Goal: Consume media (video, audio): Consume media (video, audio)

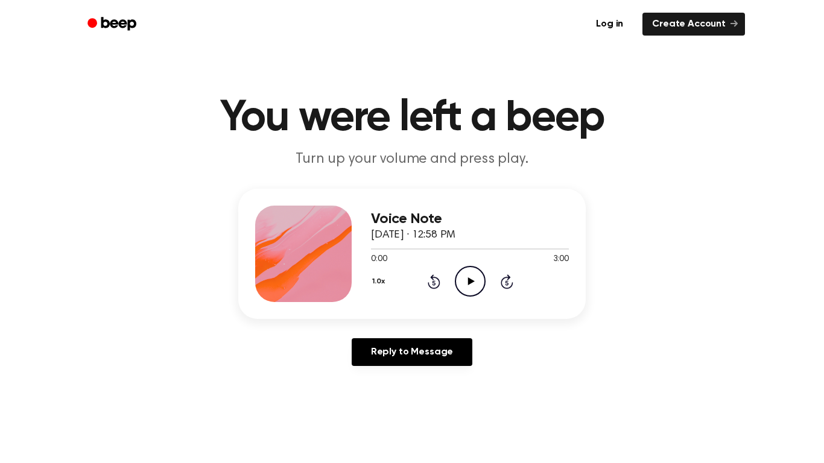
click at [477, 284] on icon "Play Audio" at bounding box center [470, 281] width 31 height 31
click at [477, 284] on icon "Pause Audio" at bounding box center [470, 281] width 31 height 31
click at [437, 281] on icon at bounding box center [434, 282] width 13 height 14
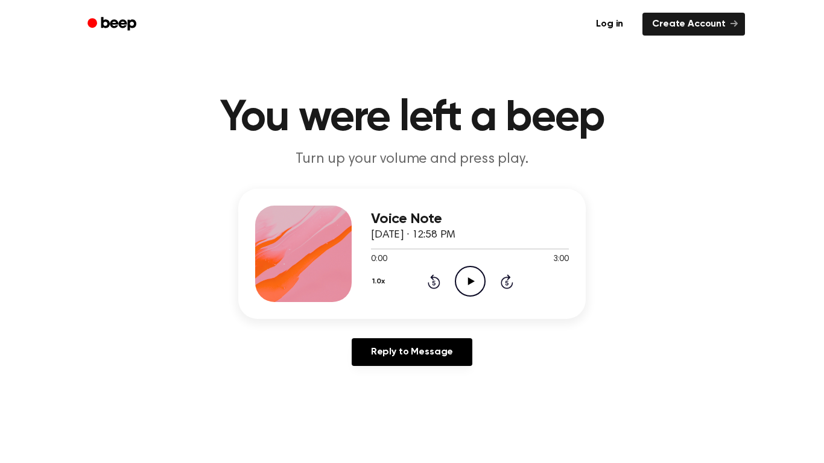
click at [533, 386] on main "You were left a beep Turn up your volume and press play. Voice Note [DATE] · 12…" at bounding box center [412, 372] width 824 height 744
click at [519, 390] on main "You were left a beep Turn up your volume and press play. Voice Note [DATE] · 12…" at bounding box center [412, 372] width 824 height 744
drag, startPoint x: 519, startPoint y: 390, endPoint x: 484, endPoint y: 283, distance: 112.4
click at [484, 283] on main "You were left a beep Turn up your volume and press play. Voice Note [DATE] · 12…" at bounding box center [412, 372] width 824 height 744
click at [486, 284] on div "1.0x Rewind 5 seconds Play Audio Skip 5 seconds" at bounding box center [470, 281] width 198 height 31
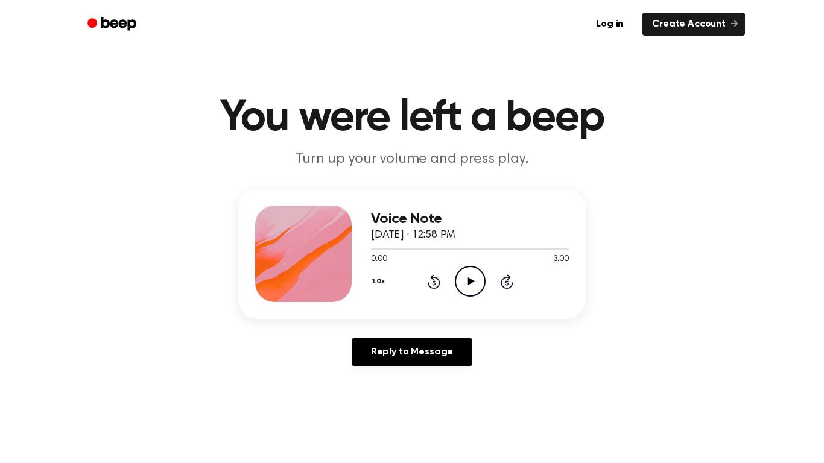
click at [477, 282] on icon "Play Audio" at bounding box center [470, 281] width 31 height 31
click at [475, 284] on icon "Pause Audio" at bounding box center [470, 281] width 31 height 31
click at [475, 284] on icon "Play Audio" at bounding box center [470, 281] width 31 height 31
click at [436, 283] on icon "Rewind 5 seconds" at bounding box center [433, 282] width 13 height 16
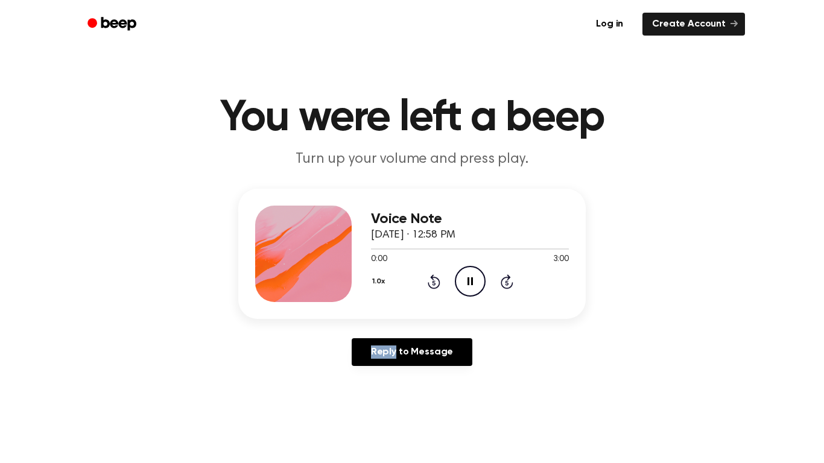
click at [436, 283] on icon "Rewind 5 seconds" at bounding box center [433, 282] width 13 height 16
click at [560, 325] on div "Voice Note [DATE] · 12:58 PM 0:01 3:00 Your browser does not support the [objec…" at bounding box center [411, 282] width 795 height 187
click at [478, 293] on icon "Pause Audio" at bounding box center [470, 281] width 31 height 31
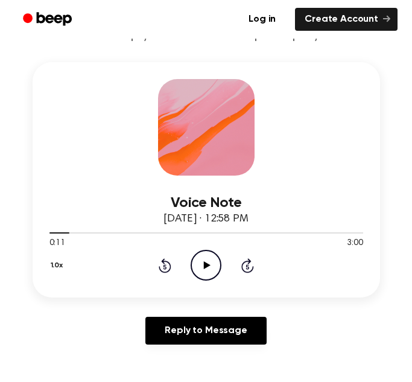
scroll to position [144, 0]
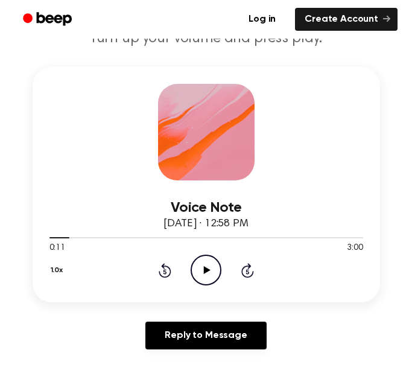
click at [207, 262] on icon "Play Audio" at bounding box center [206, 270] width 31 height 31
click at [157, 268] on div "1.0x Rewind 5 seconds Pause Audio Skip 5 seconds" at bounding box center [206, 270] width 314 height 31
click at [157, 269] on div "1.0x Rewind 5 seconds Pause Audio Skip 5 seconds" at bounding box center [206, 270] width 314 height 31
click at [158, 269] on icon "Rewind 5 seconds" at bounding box center [164, 270] width 13 height 16
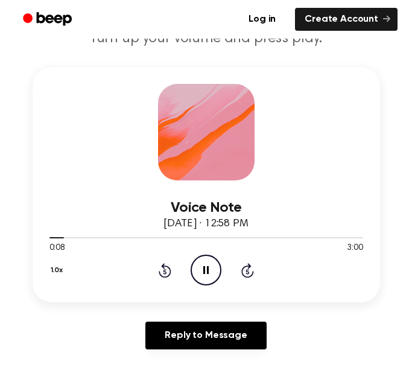
click at [158, 269] on icon "Rewind 5 seconds" at bounding box center [164, 270] width 13 height 16
click at [210, 272] on icon "Pause Audio" at bounding box center [206, 270] width 31 height 31
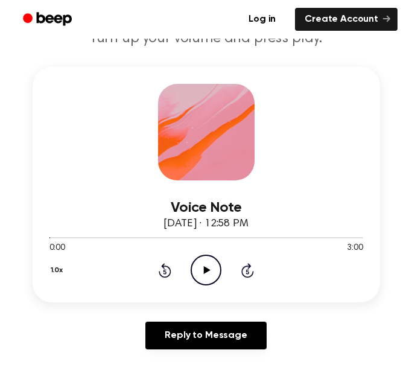
click at [154, 275] on div "1.0x Rewind 5 seconds Play Audio Skip 5 seconds" at bounding box center [206, 270] width 314 height 31
click at [159, 273] on icon at bounding box center [165, 270] width 13 height 14
click at [189, 277] on div "1.0x Rewind 5 seconds Play Audio Skip 5 seconds" at bounding box center [206, 270] width 314 height 31
click at [192, 277] on circle at bounding box center [206, 270] width 30 height 30
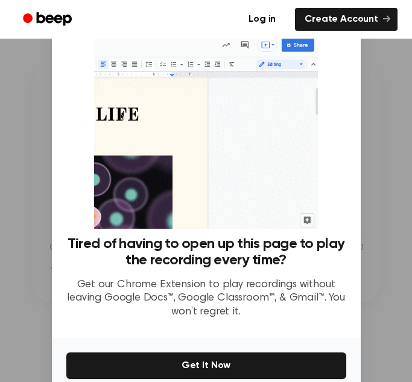
scroll to position [57, 0]
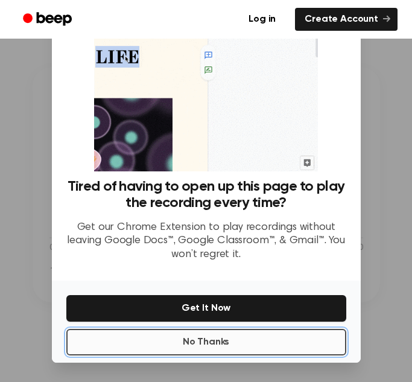
click at [212, 337] on button "No Thanks" at bounding box center [206, 342] width 280 height 27
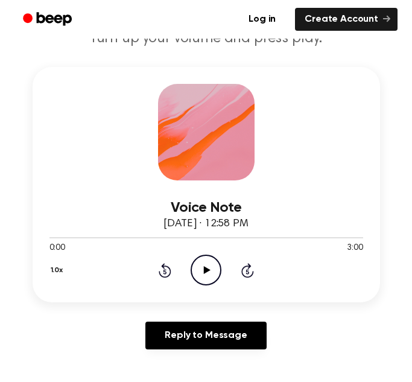
click at [210, 287] on div "Voice Note [DATE] · 12:58 PM 0:00 3:00 Your browser does not support the [objec…" at bounding box center [207, 184] width 348 height 235
click at [210, 282] on icon "Play Audio" at bounding box center [206, 270] width 31 height 31
click at [168, 273] on icon "Rewind 5 seconds" at bounding box center [164, 270] width 13 height 16
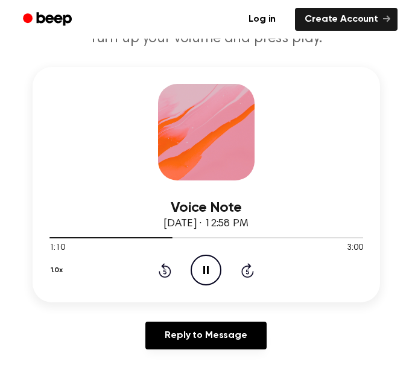
click at [168, 273] on icon "Rewind 5 seconds" at bounding box center [164, 270] width 13 height 16
click at [165, 275] on icon "Rewind 5 seconds" at bounding box center [164, 270] width 13 height 16
click at [211, 264] on icon "Pause Audio" at bounding box center [206, 270] width 31 height 31
click at [171, 273] on div "1.0x Rewind 5 seconds Play Audio Skip 5 seconds" at bounding box center [206, 270] width 314 height 31
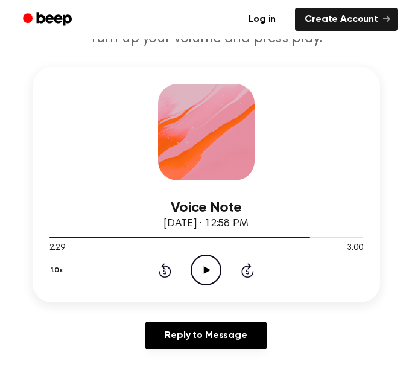
click at [170, 273] on icon at bounding box center [165, 270] width 13 height 14
click at [199, 279] on icon "Play Audio" at bounding box center [206, 270] width 31 height 31
click at [193, 270] on icon "Pause Audio" at bounding box center [206, 270] width 31 height 31
click at [200, 268] on icon "Play Audio" at bounding box center [206, 270] width 31 height 31
click at [168, 274] on icon "Rewind 5 seconds" at bounding box center [164, 270] width 13 height 16
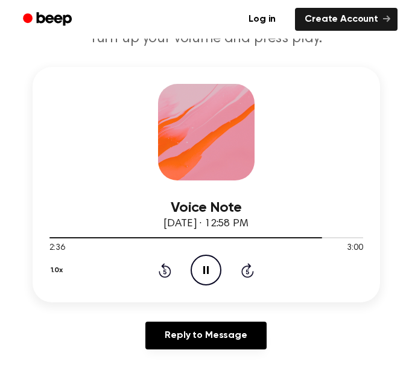
click at [168, 274] on icon "Rewind 5 seconds" at bounding box center [164, 270] width 13 height 16
click at [163, 273] on icon "Rewind 5 seconds" at bounding box center [164, 270] width 13 height 16
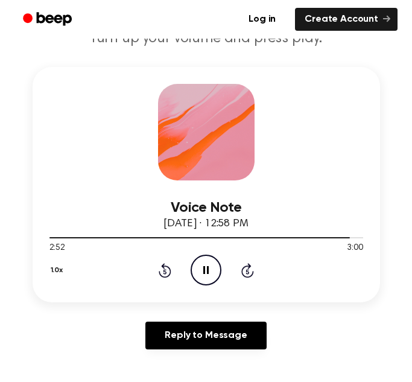
click at [173, 269] on div "1.0x Rewind 5 seconds Pause Audio Skip 5 seconds" at bounding box center [206, 270] width 314 height 31
click at [167, 269] on icon "Rewind 5 seconds" at bounding box center [164, 270] width 13 height 16
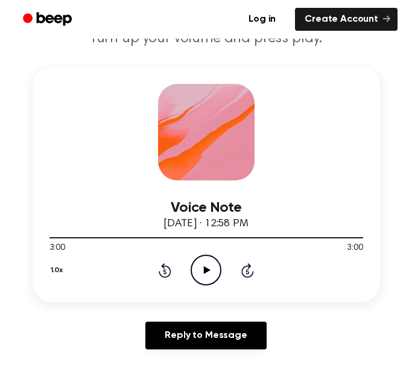
click at [208, 275] on icon "Play Audio" at bounding box center [206, 270] width 31 height 31
click at [331, 238] on div at bounding box center [206, 237] width 314 height 1
drag, startPoint x: 49, startPoint y: 237, endPoint x: 202, endPoint y: 244, distance: 153.5
click at [202, 244] on div "0:02 3:00 Your browser does not support the [object Object] element." at bounding box center [206, 243] width 314 height 22
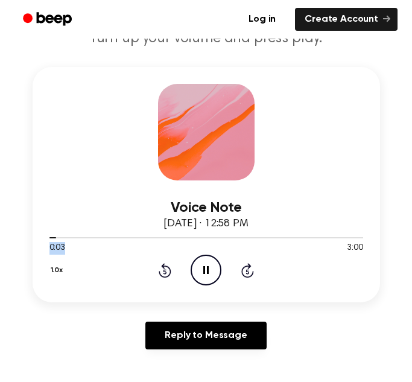
click at [252, 270] on icon "Skip 5 seconds" at bounding box center [247, 270] width 13 height 16
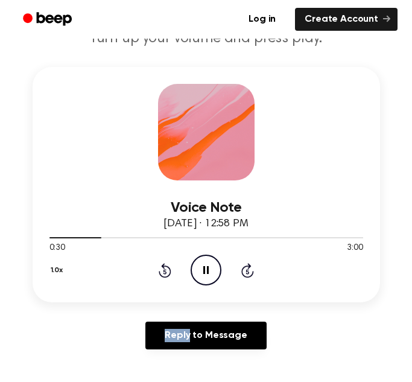
click at [252, 270] on icon "Skip 5 seconds" at bounding box center [247, 270] width 13 height 16
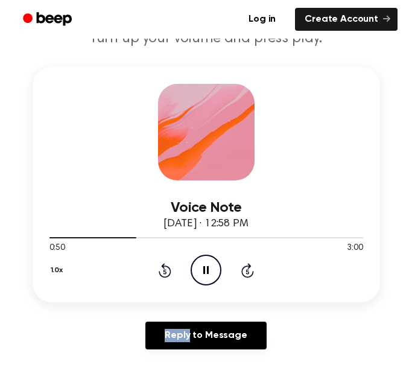
click at [252, 270] on icon "Skip 5 seconds" at bounding box center [247, 270] width 13 height 16
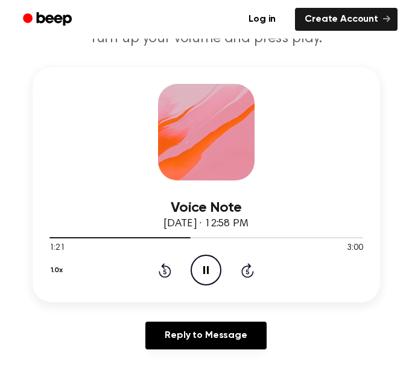
click at [252, 270] on icon "Skip 5 seconds" at bounding box center [247, 270] width 13 height 16
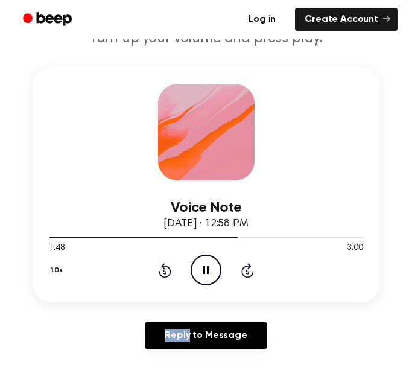
click at [252, 270] on icon "Skip 5 seconds" at bounding box center [247, 270] width 13 height 16
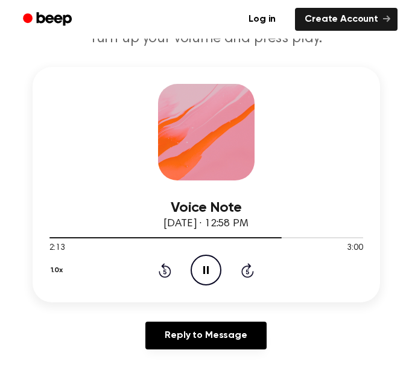
click at [252, 270] on icon "Skip 5 seconds" at bounding box center [247, 270] width 13 height 16
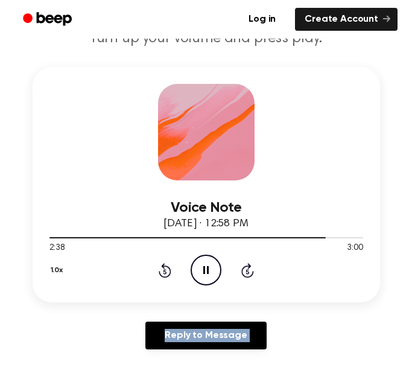
click at [252, 270] on icon "Skip 5 seconds" at bounding box center [247, 270] width 13 height 16
click at [325, 305] on div "Voice Note [DATE] · 12:58 PM 2:44 3:00 Your browser does not support the [objec…" at bounding box center [205, 213] width 383 height 292
